Goal: Task Accomplishment & Management: Use online tool/utility

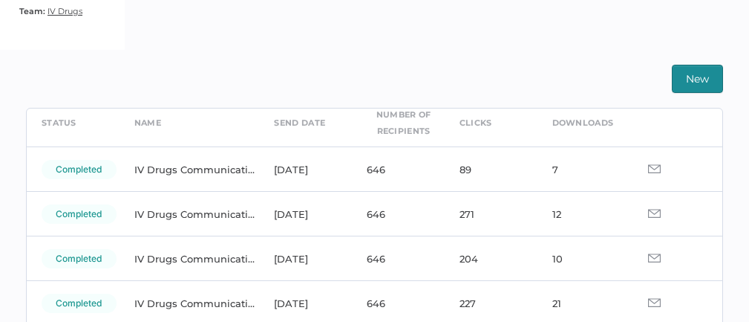
scroll to position [68, 0]
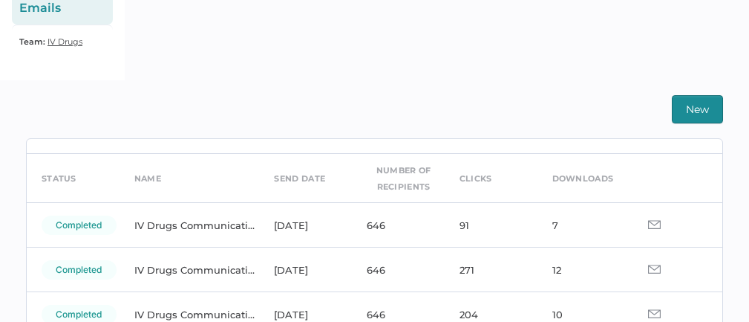
scroll to position [45, 0]
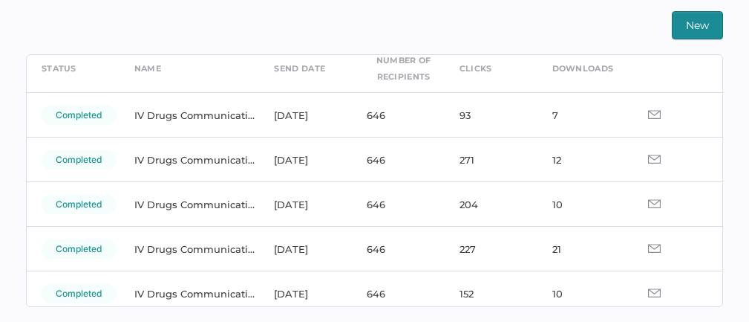
scroll to position [76, 0]
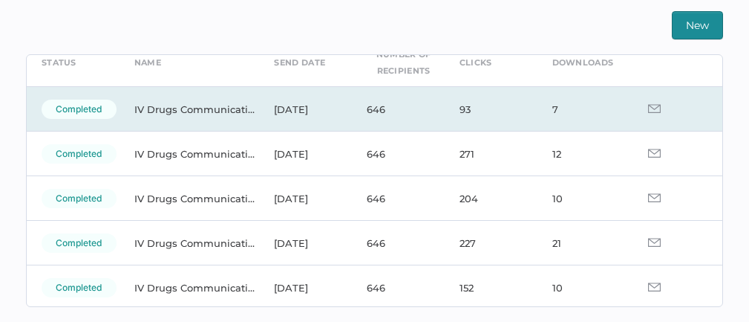
click at [650, 109] on img at bounding box center [654, 108] width 13 height 9
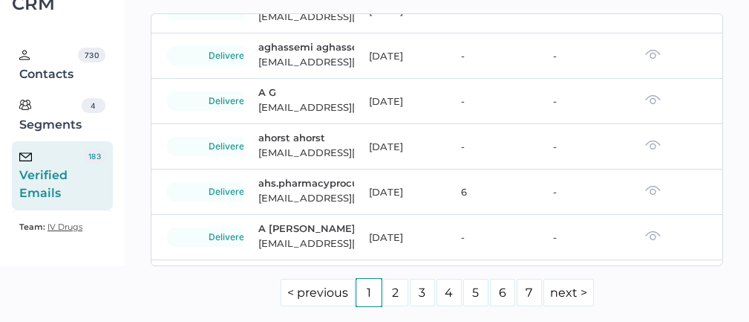
scroll to position [254, 0]
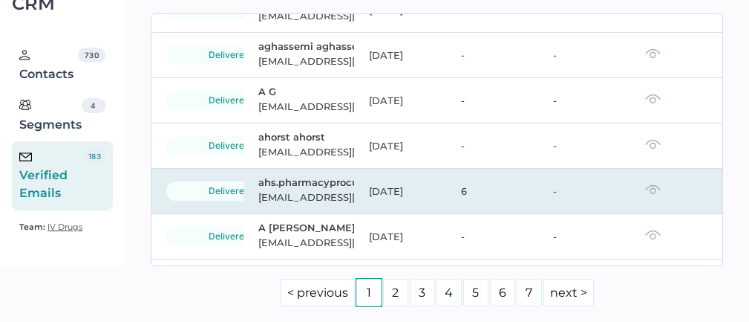
click at [643, 195] on td at bounding box center [677, 191] width 92 height 45
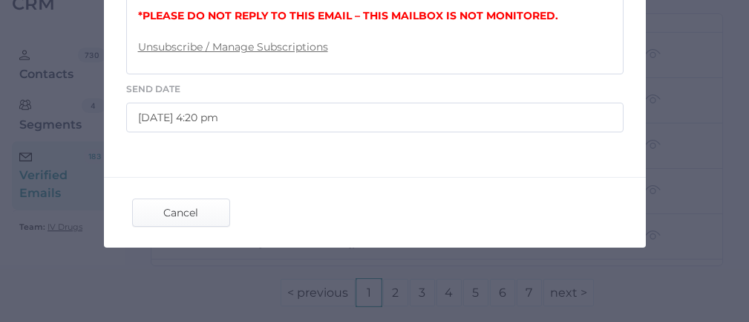
scroll to position [873, 0]
click at [183, 219] on span "Cancel" at bounding box center [181, 212] width 70 height 27
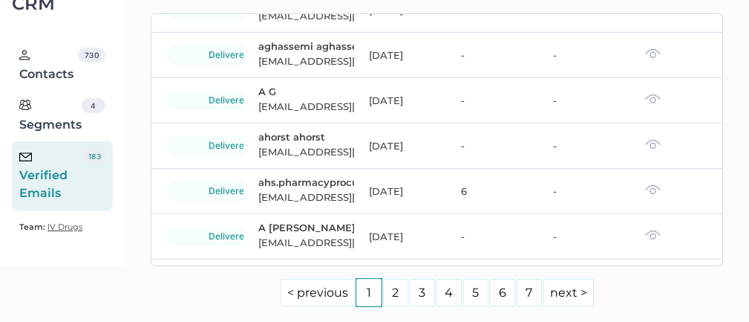
click at [41, 183] on div "Verified Emails" at bounding box center [51, 175] width 65 height 53
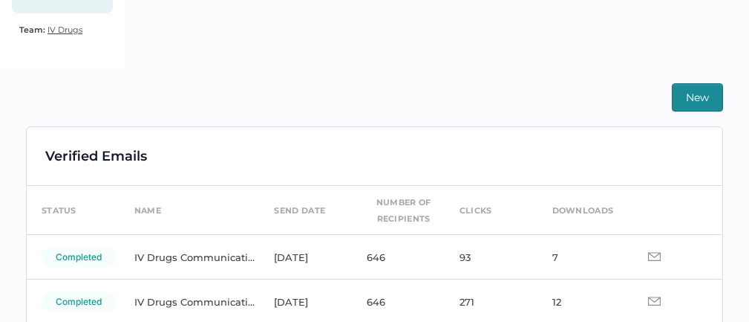
scroll to position [282, 0]
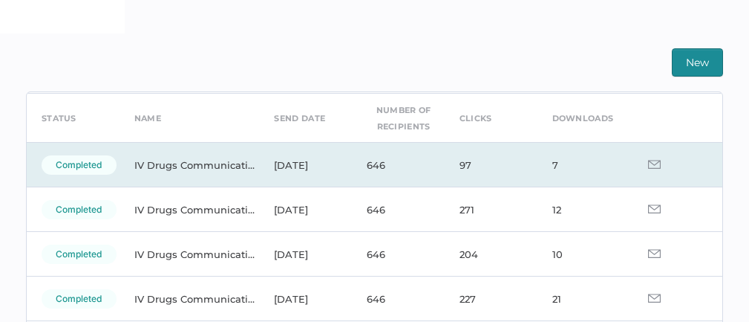
scroll to position [56, 0]
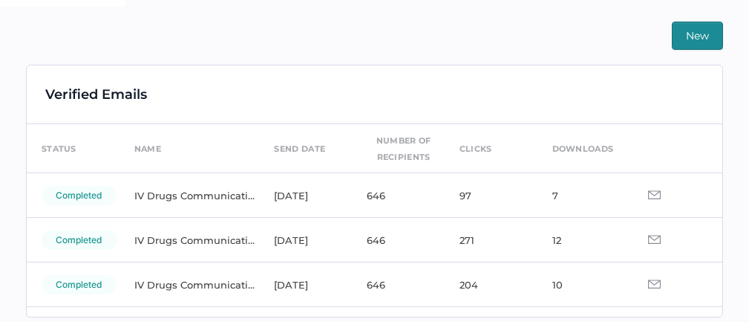
scroll to position [342, 0]
